Goal: Task Accomplishment & Management: Manage account settings

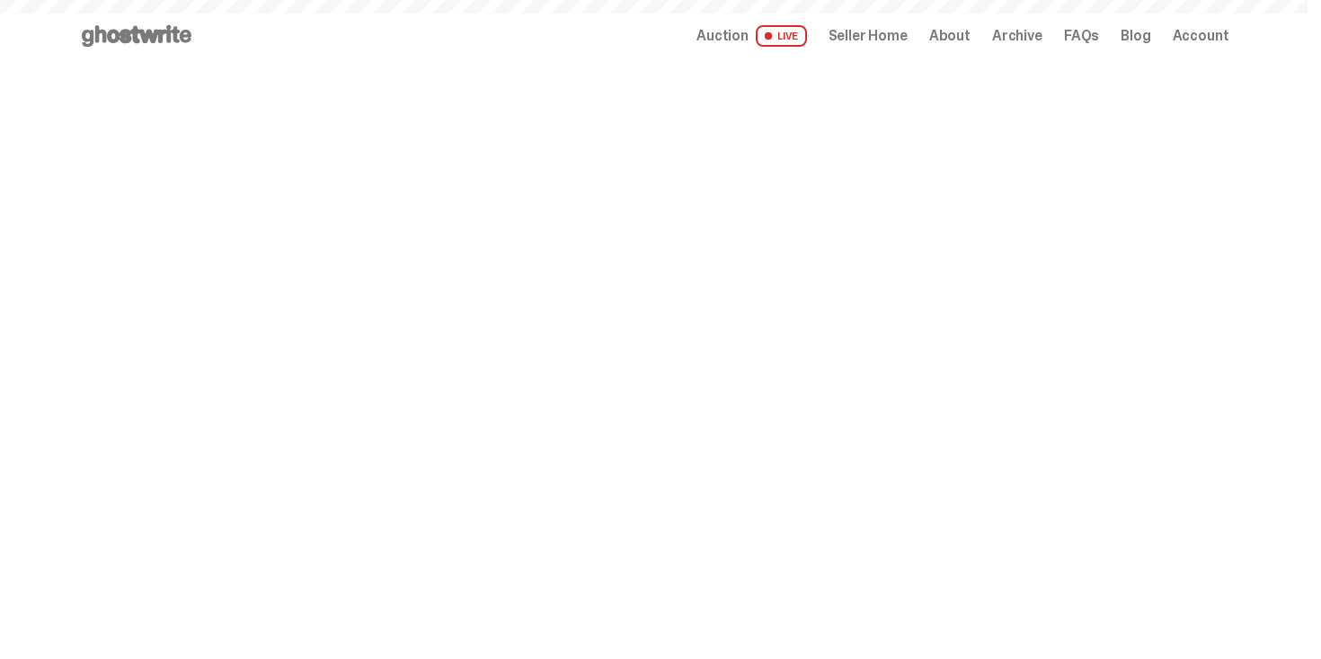
click at [880, 35] on span "Seller Home" at bounding box center [868, 36] width 79 height 14
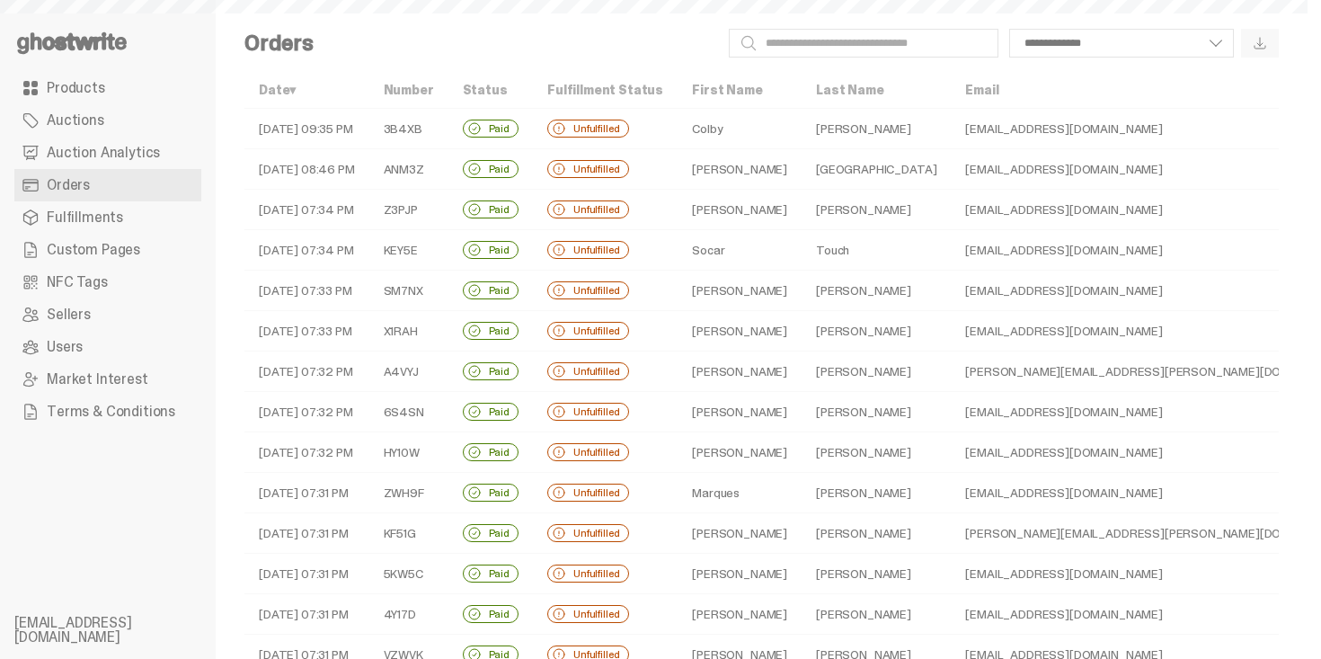
click at [670, 41] on div "**********" at bounding box center [803, 43] width 951 height 29
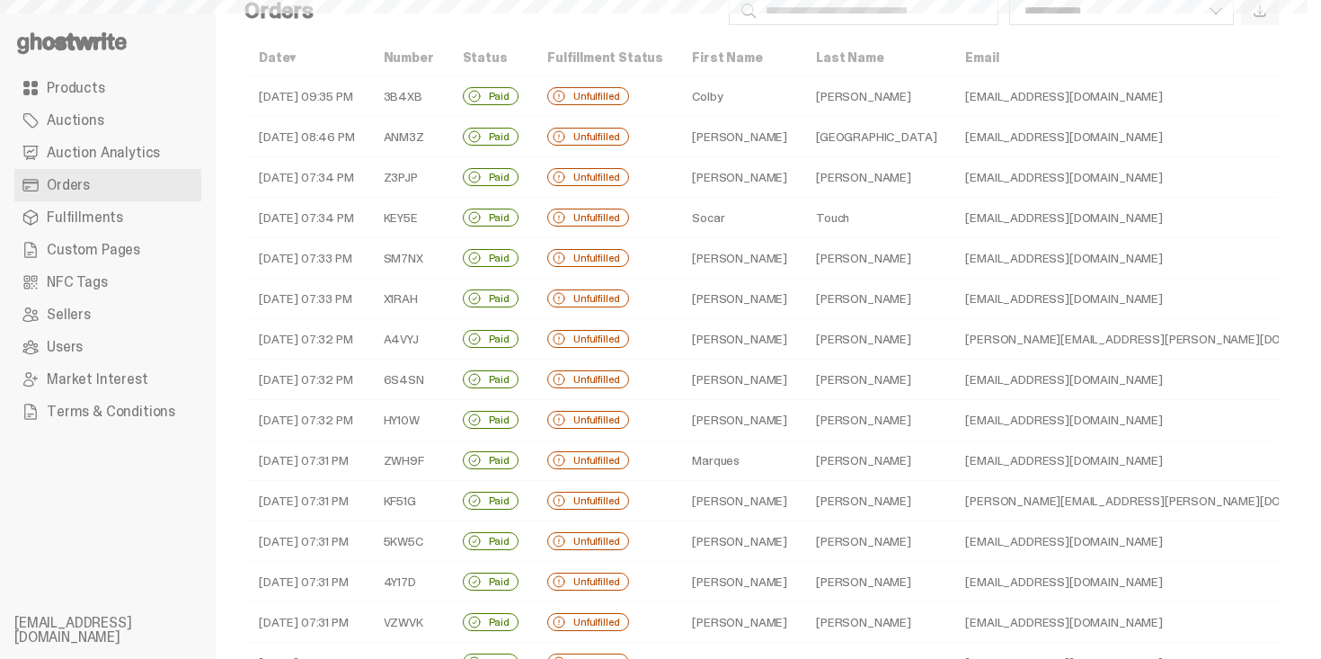
select select
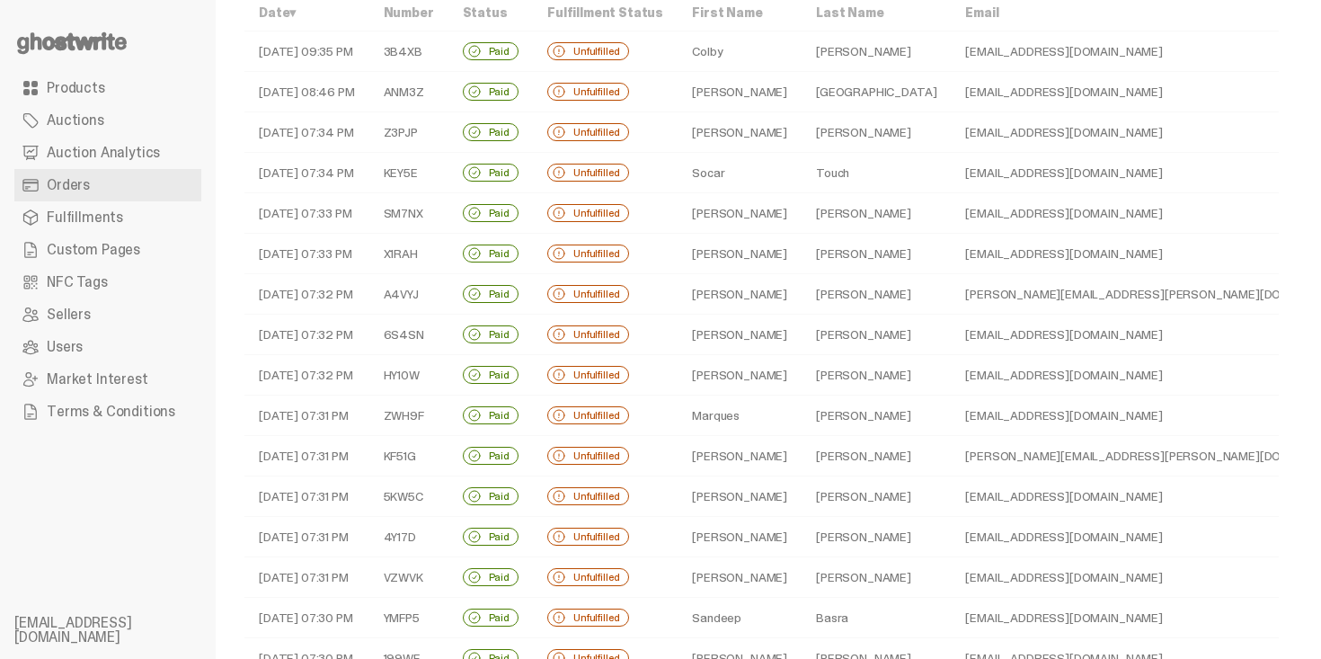
scroll to position [72, 0]
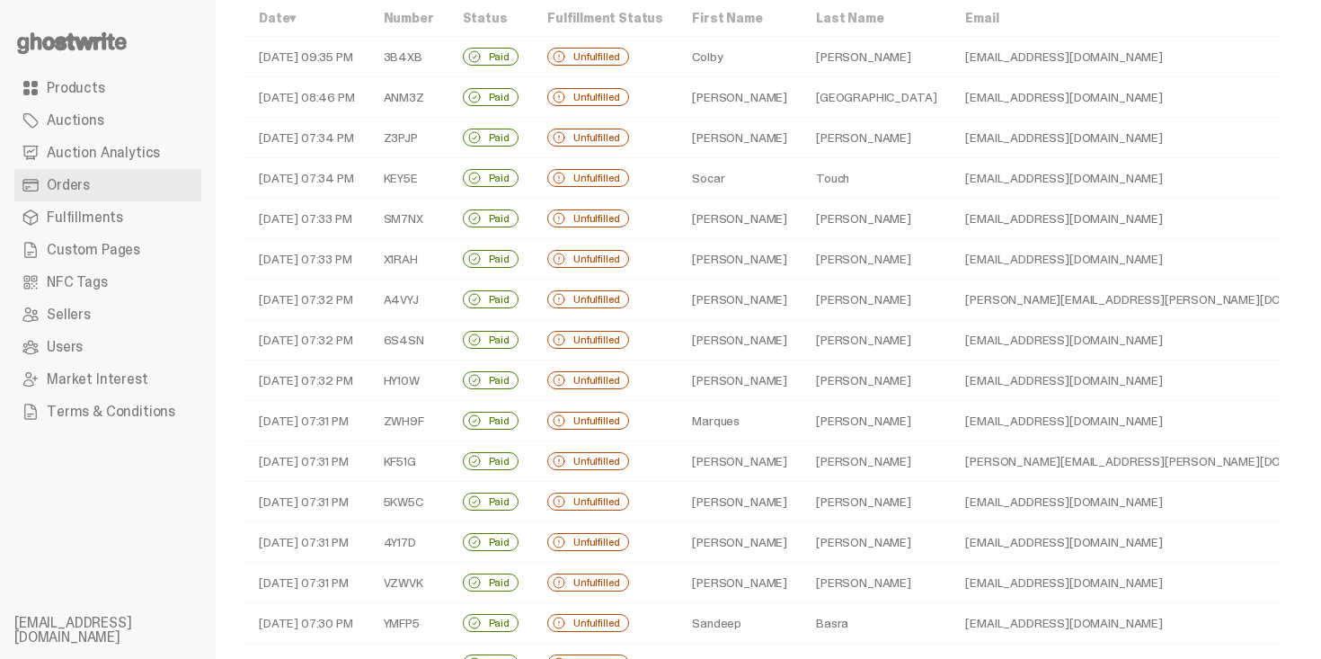
click at [706, 45] on td "Colby" at bounding box center [740, 57] width 124 height 40
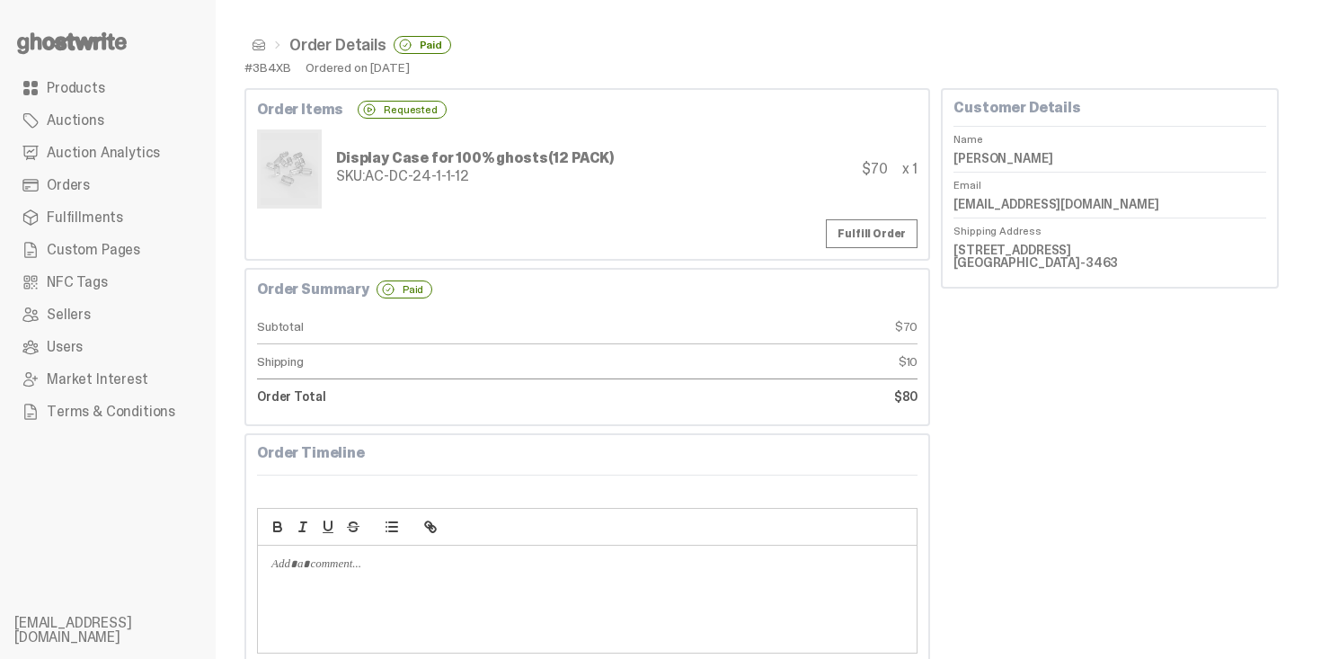
click at [257, 40] on span at bounding box center [259, 45] width 14 height 14
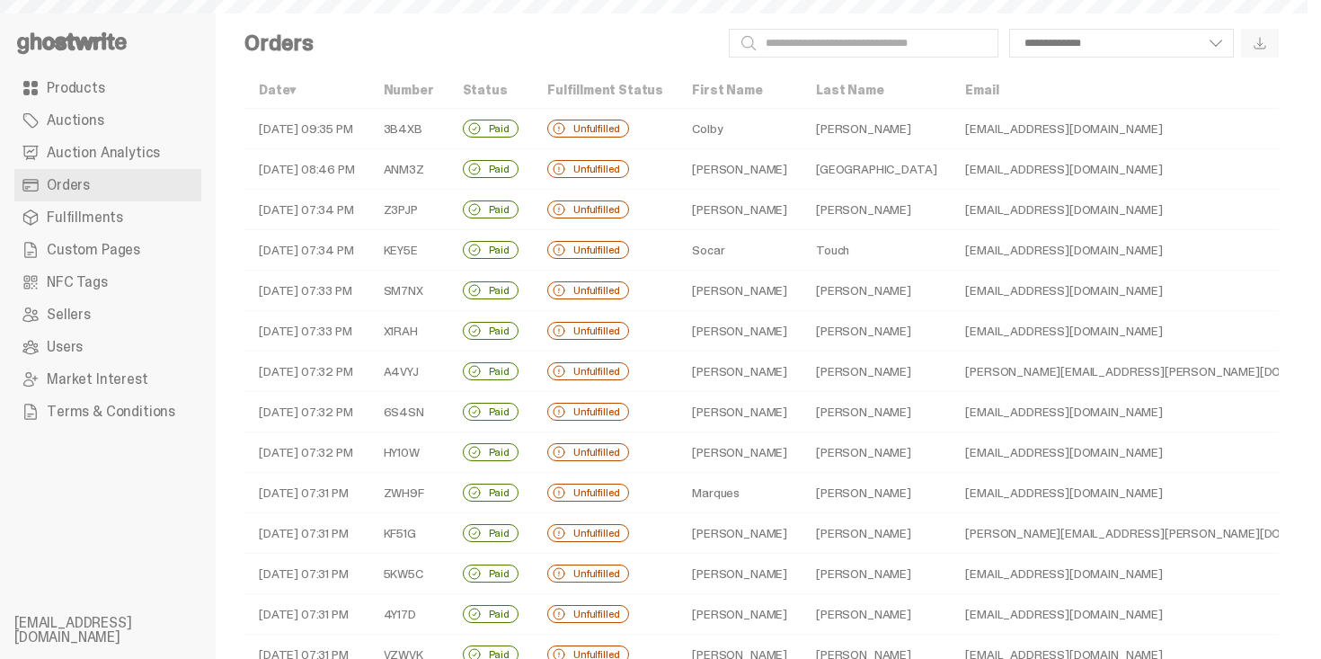
scroll to position [72, 0]
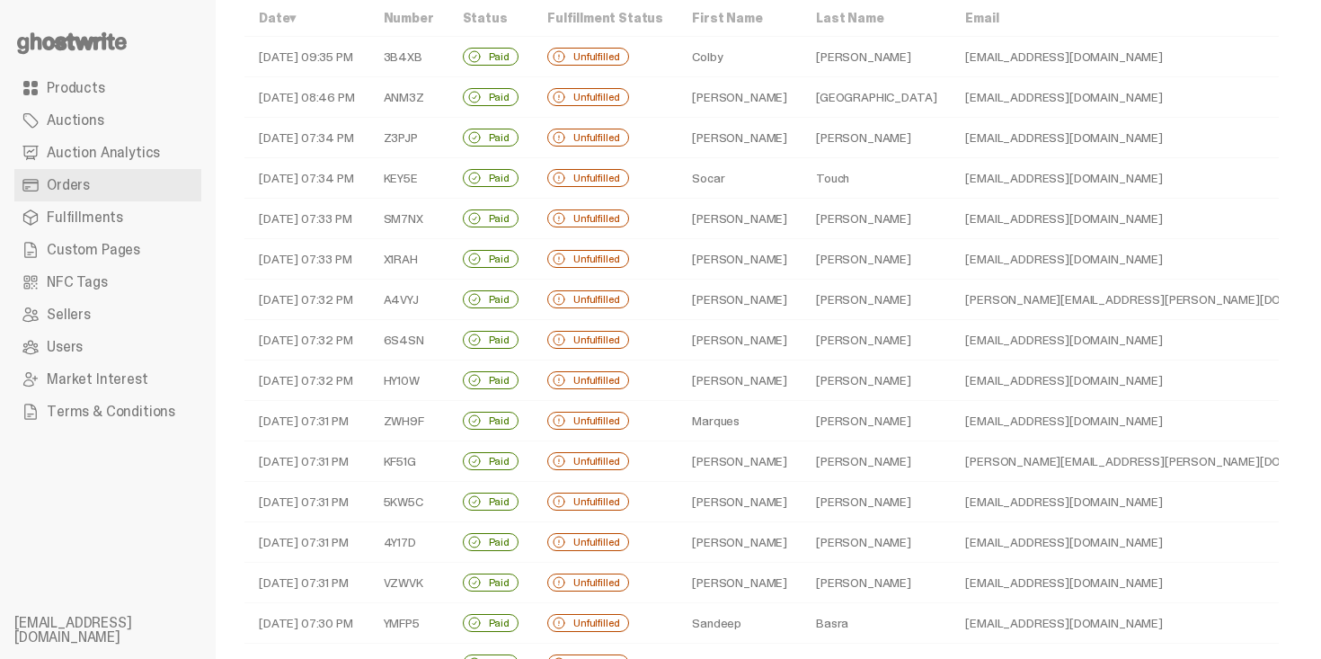
click at [802, 108] on td "Ferrara" at bounding box center [876, 97] width 149 height 40
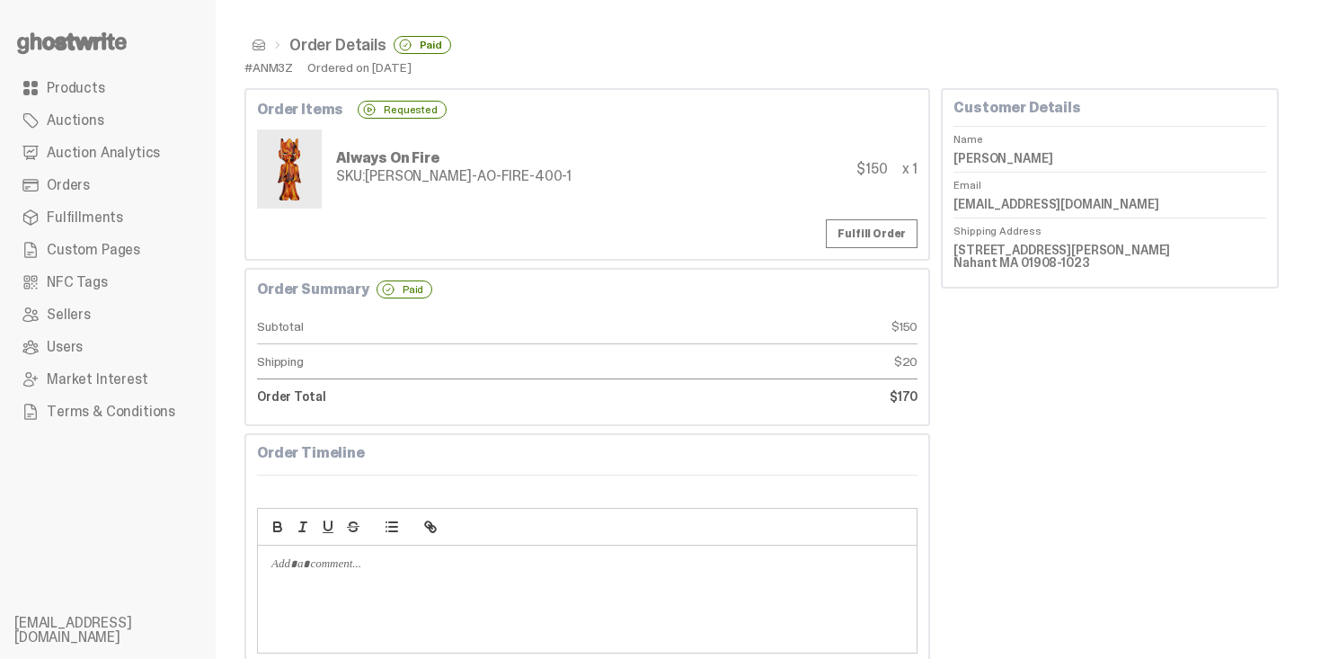
click at [256, 42] on span at bounding box center [259, 45] width 14 height 14
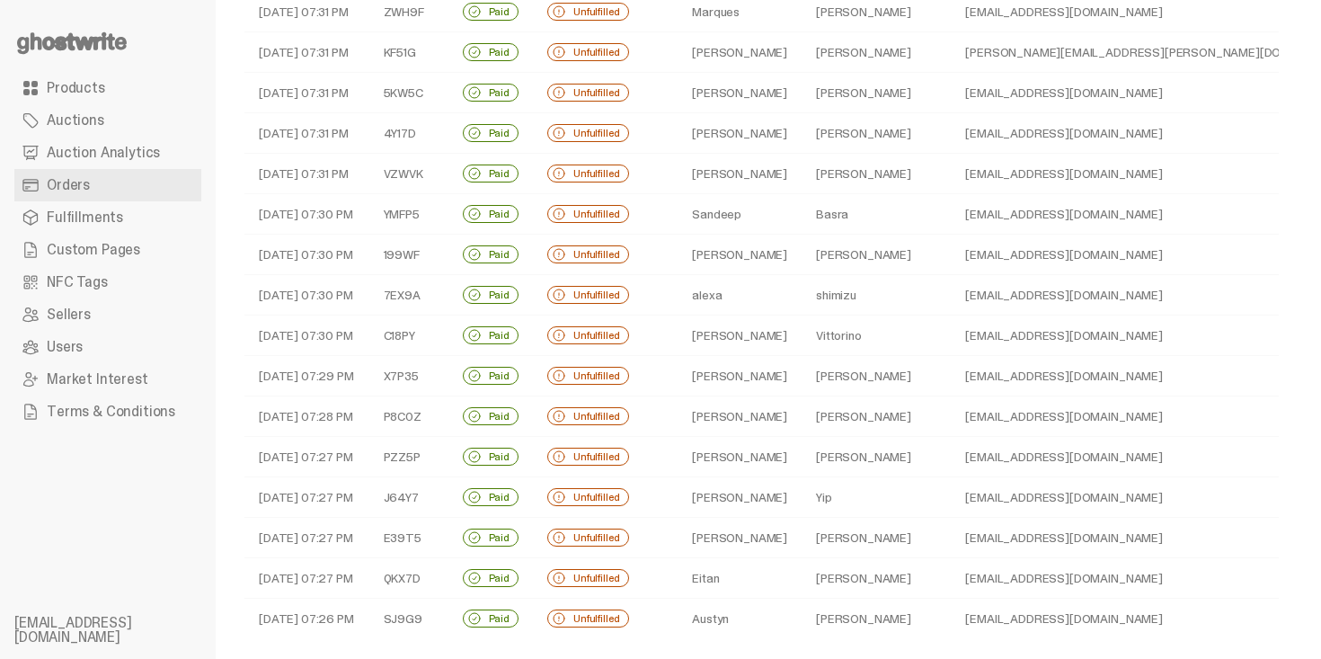
scroll to position [547, 0]
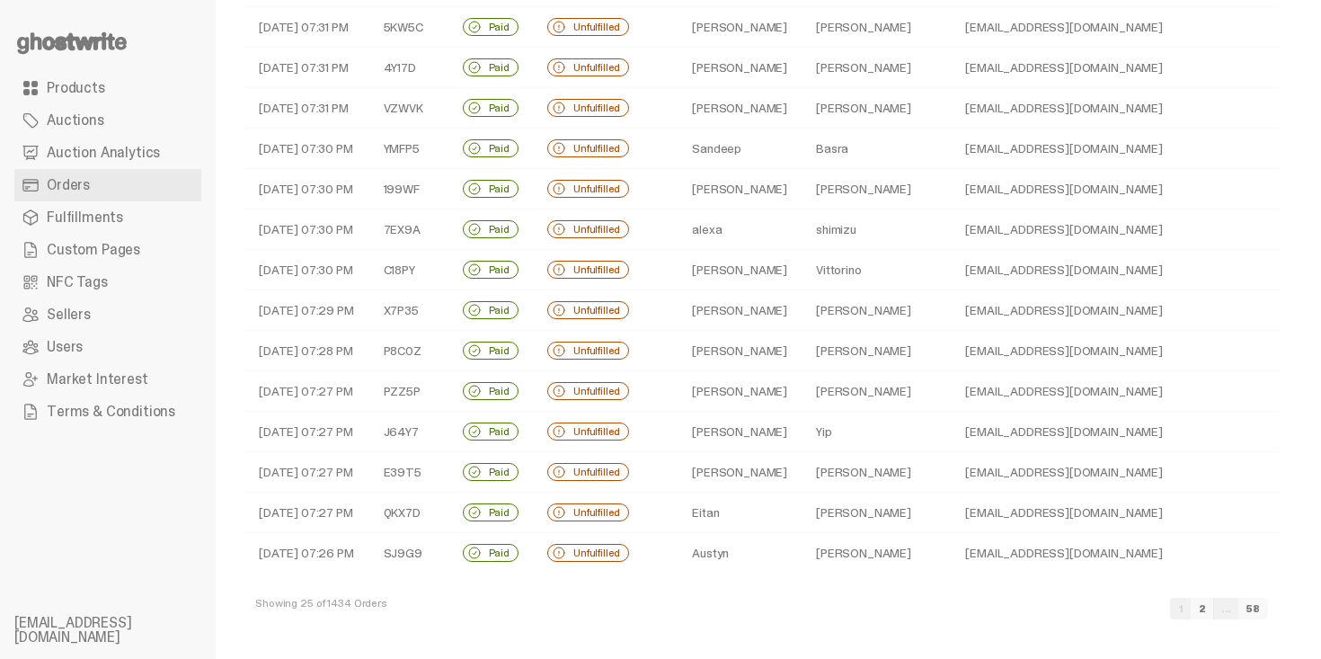
click at [768, 227] on td "alexa" at bounding box center [740, 229] width 124 height 40
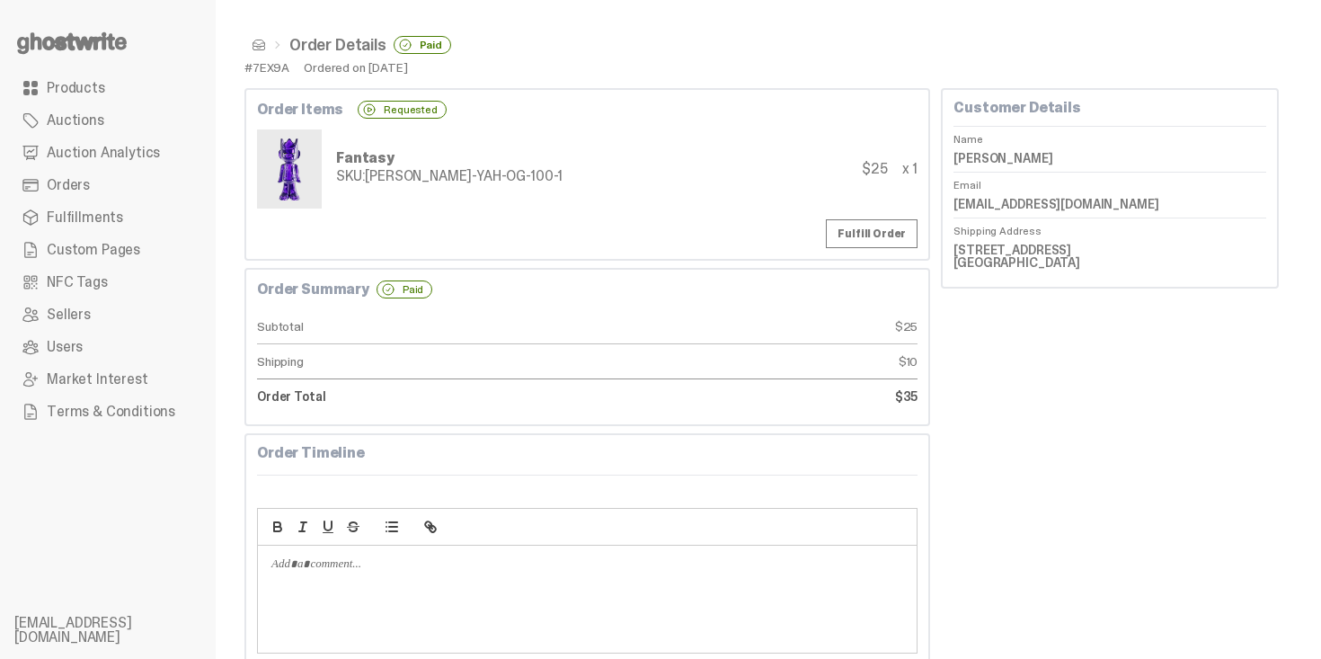
click at [262, 50] on span at bounding box center [259, 45] width 14 height 14
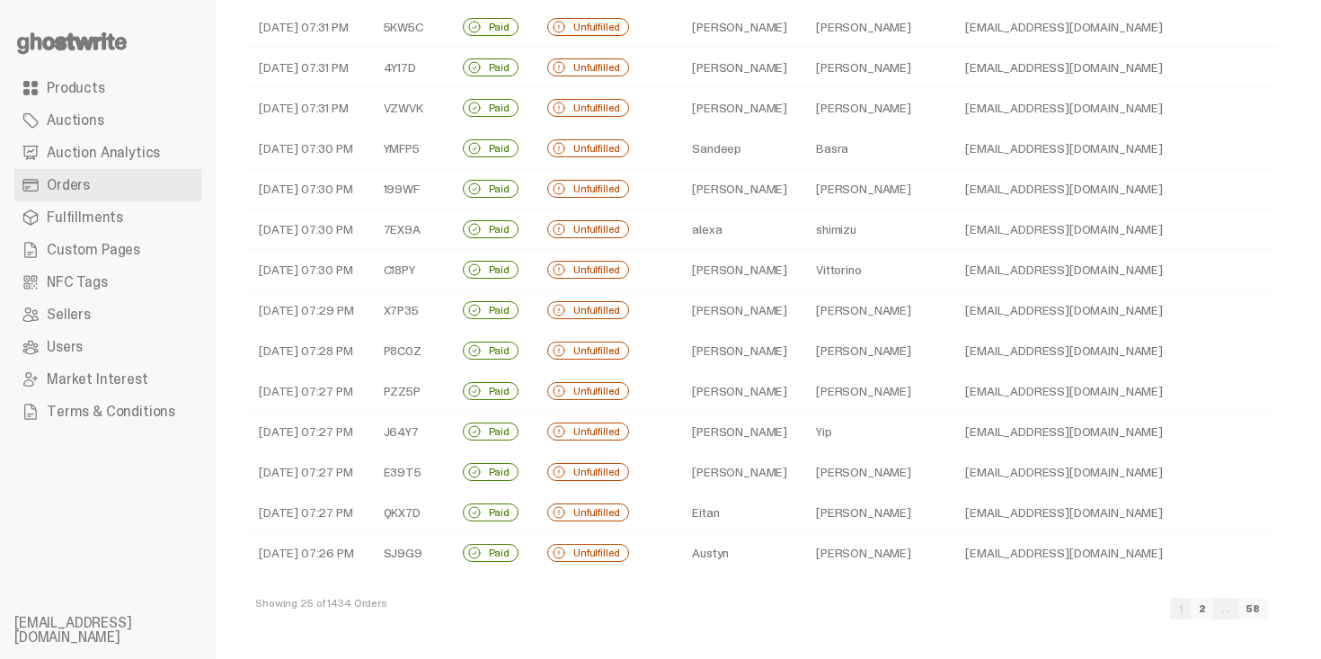
click at [1214, 612] on link "2" at bounding box center [1202, 609] width 23 height 22
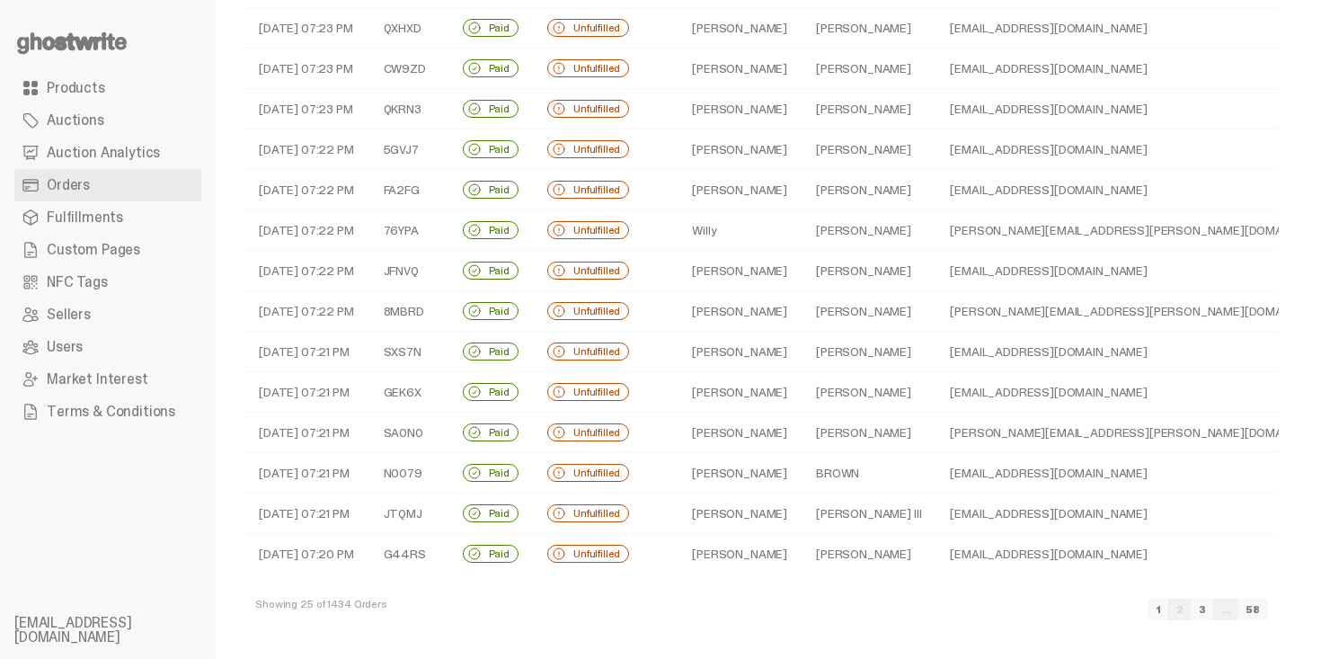
scroll to position [547, 0]
click at [1214, 612] on link "3" at bounding box center [1202, 609] width 23 height 22
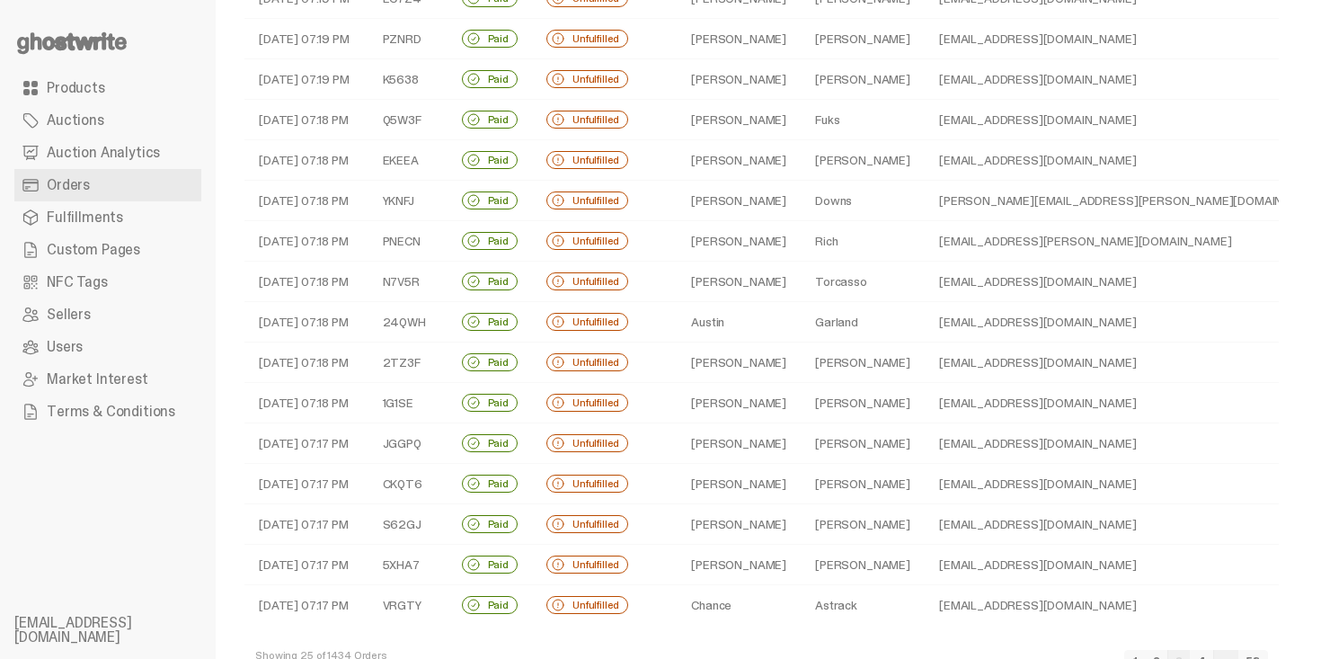
scroll to position [547, 0]
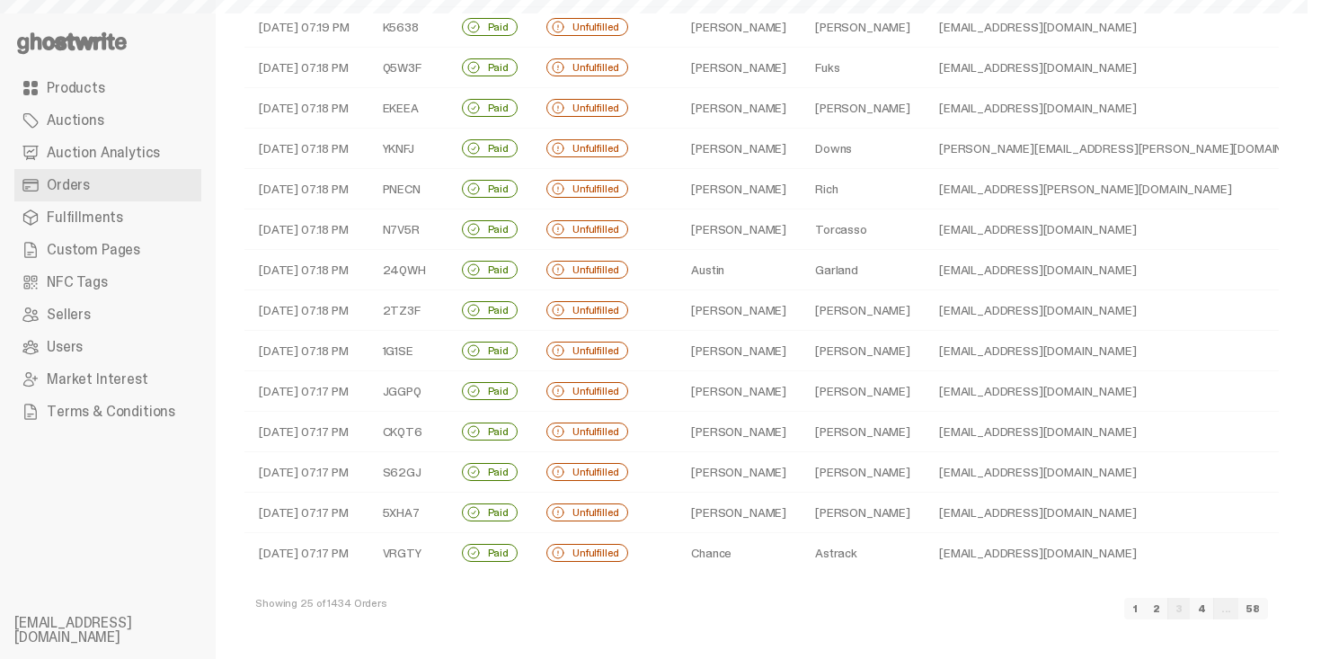
select select
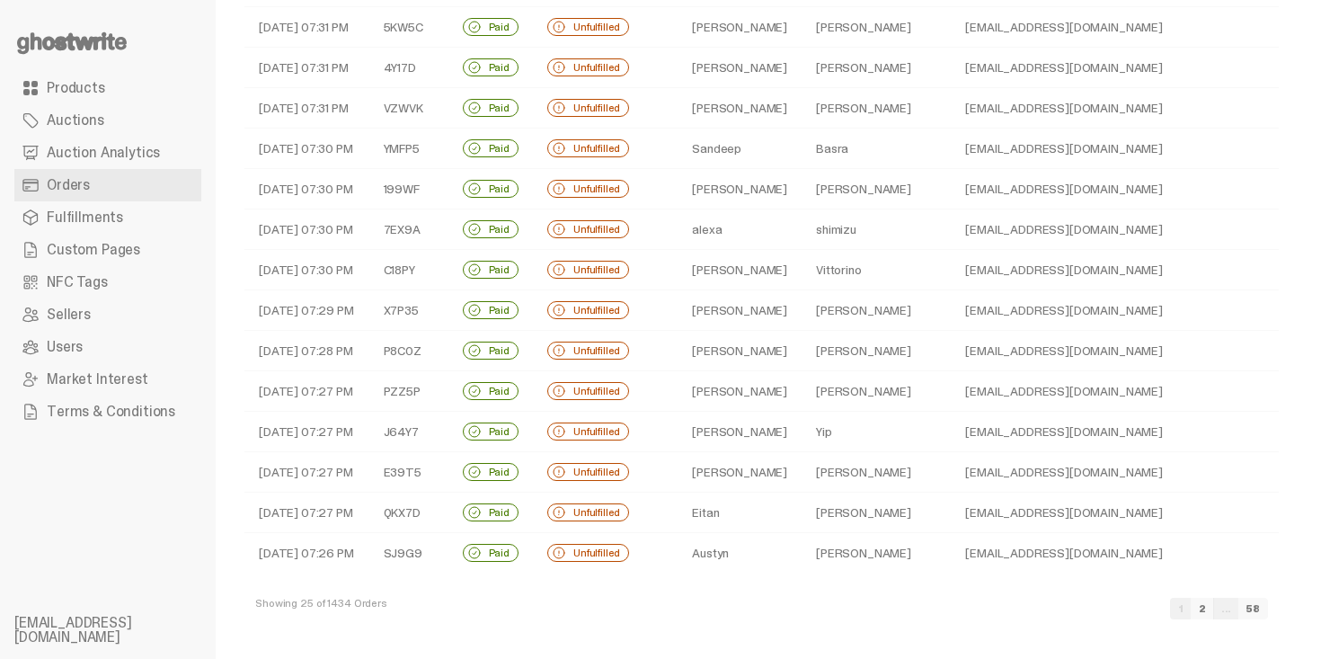
click at [1214, 608] on link "2" at bounding box center [1202, 609] width 23 height 22
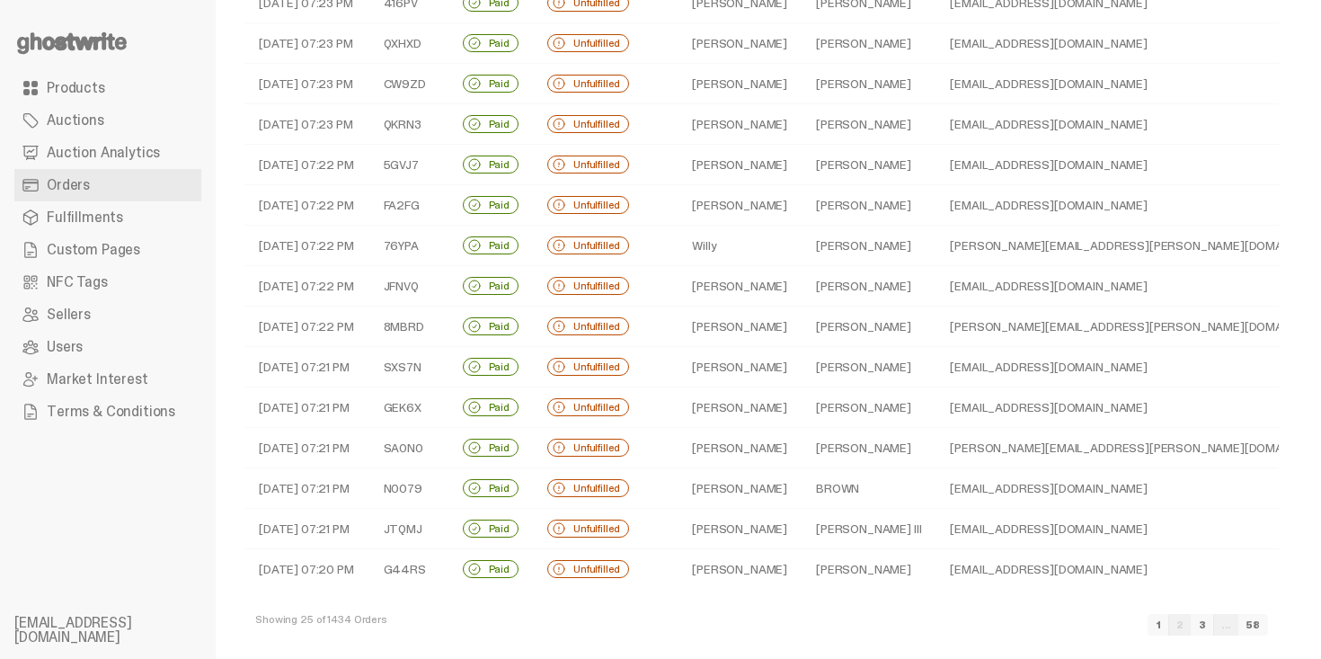
scroll to position [547, 0]
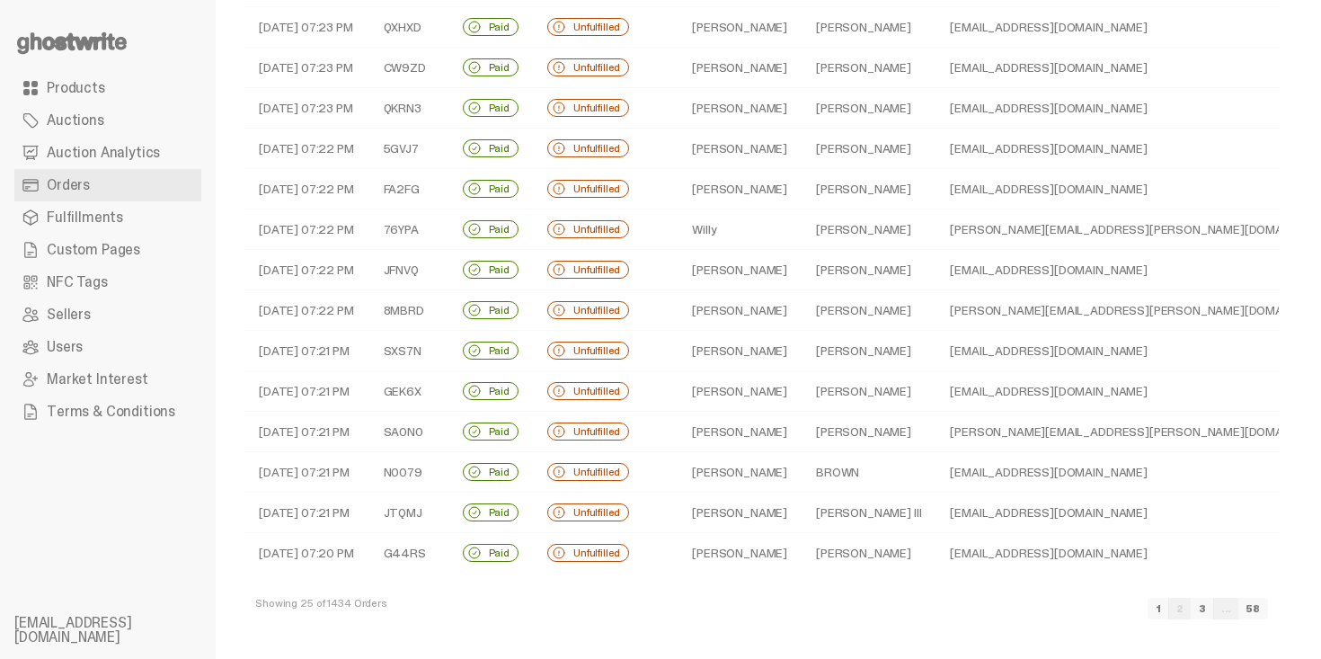
click at [1214, 608] on link "3" at bounding box center [1202, 609] width 23 height 22
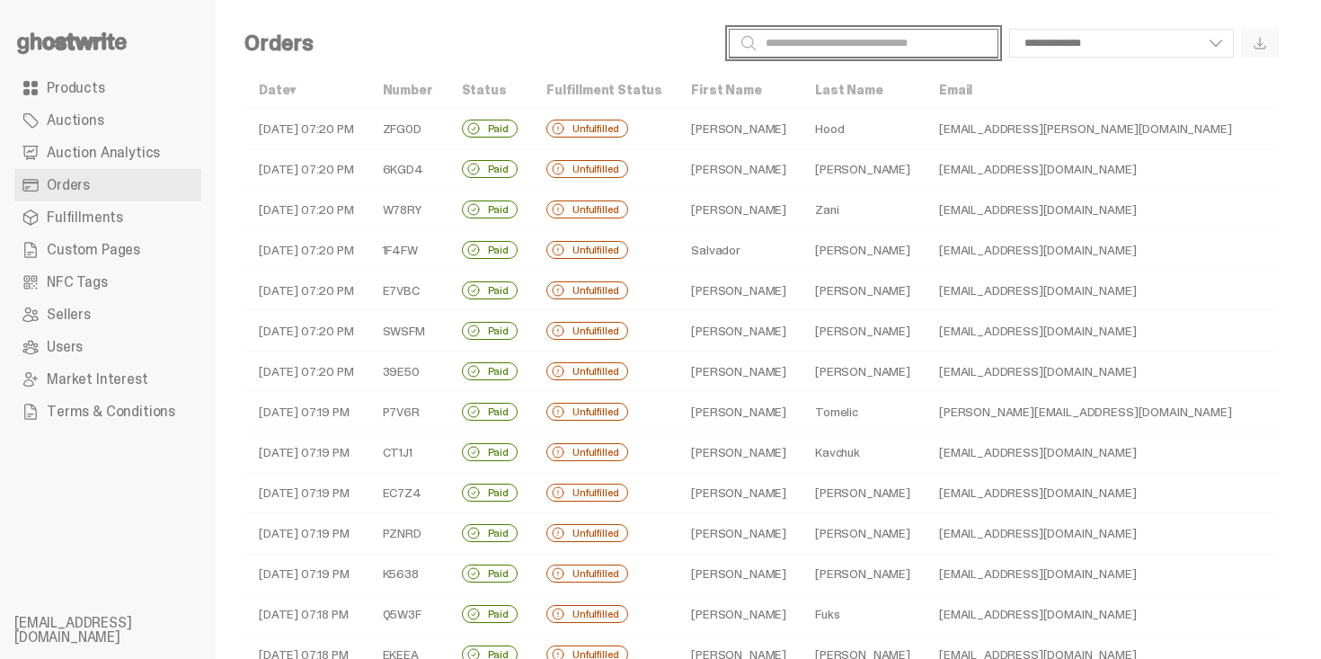
click at [858, 36] on input "Search" at bounding box center [864, 43] width 270 height 29
type input "*******"
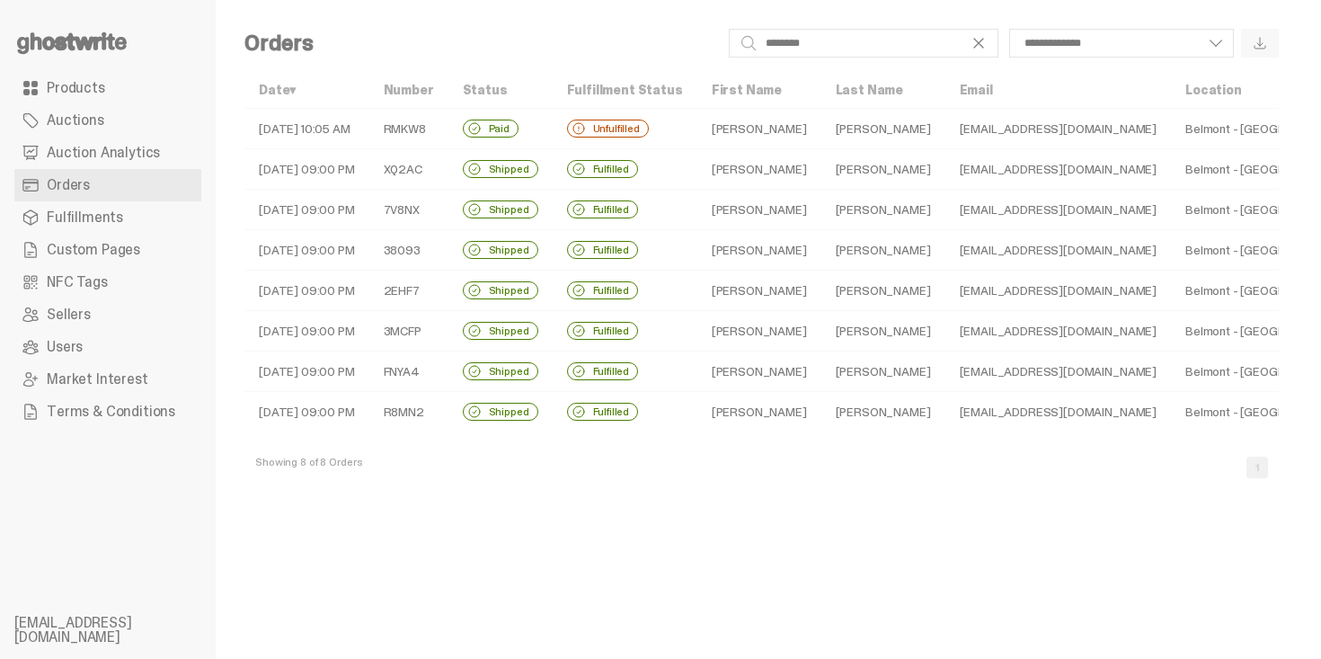
click at [822, 130] on td "Zuckerman" at bounding box center [884, 129] width 124 height 40
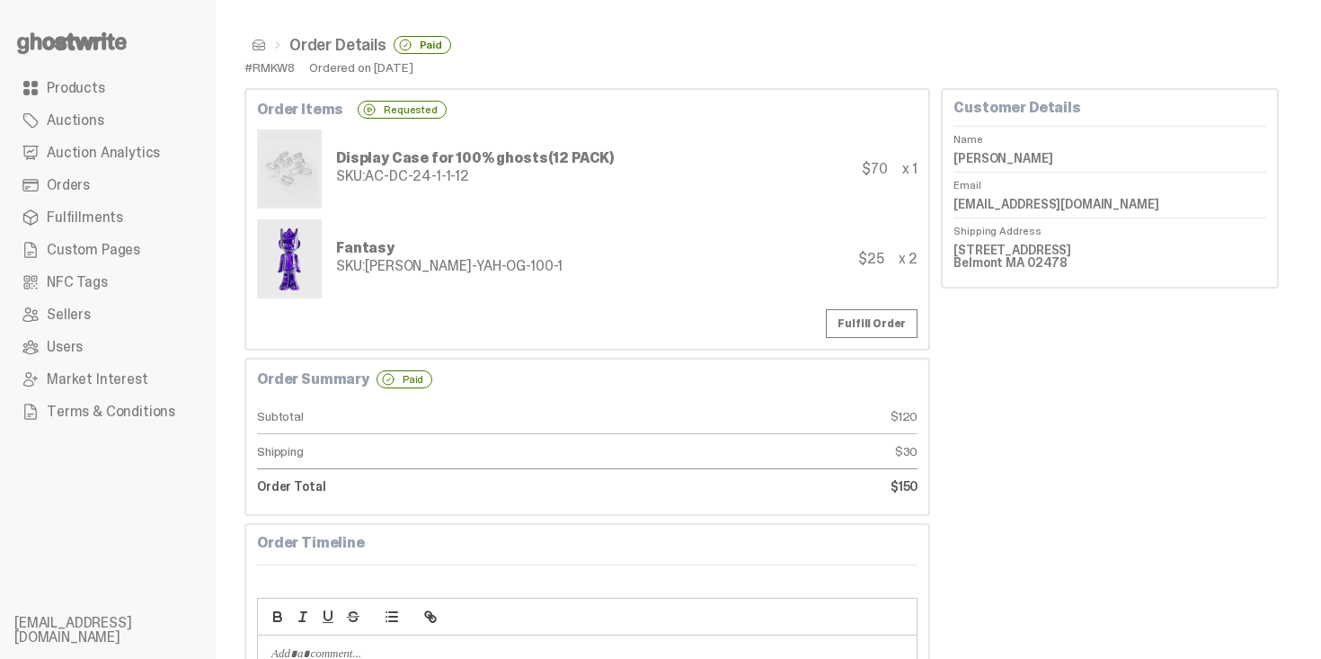
drag, startPoint x: 963, startPoint y: 246, endPoint x: 1054, endPoint y: 245, distance: 90.8
click at [1054, 245] on dd "485 Common St, Unit 411 Belmont MA 02478" at bounding box center [1110, 256] width 313 height 40
copy dd "485 Common St"
click at [254, 41] on span at bounding box center [259, 45] width 14 height 14
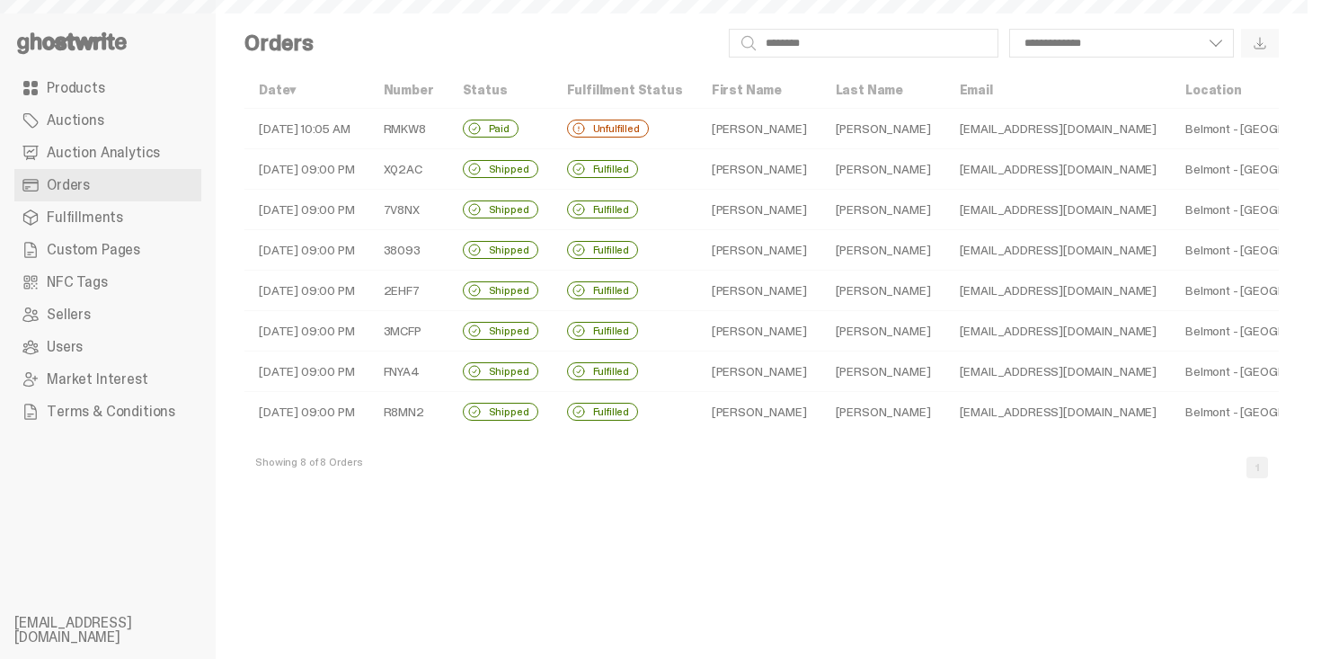
select select
click at [831, 53] on input "*******" at bounding box center [864, 43] width 270 height 29
type input "****"
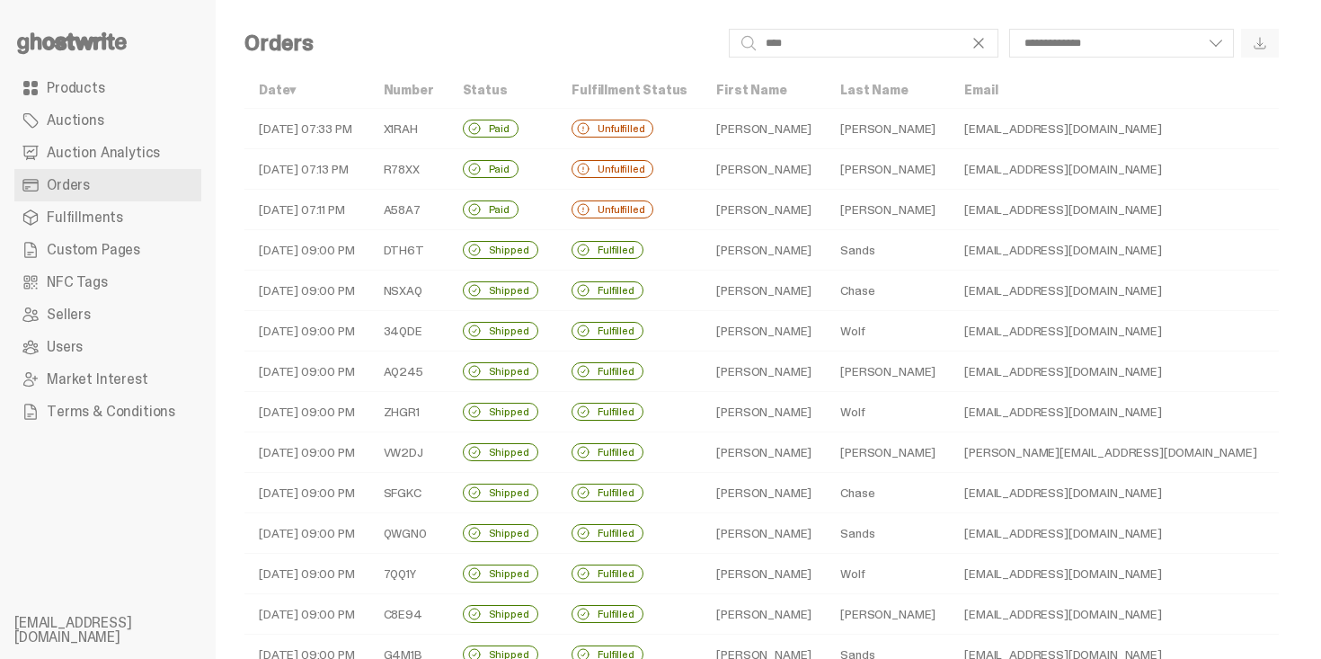
select select
